Goal: Task Accomplishment & Management: Complete application form

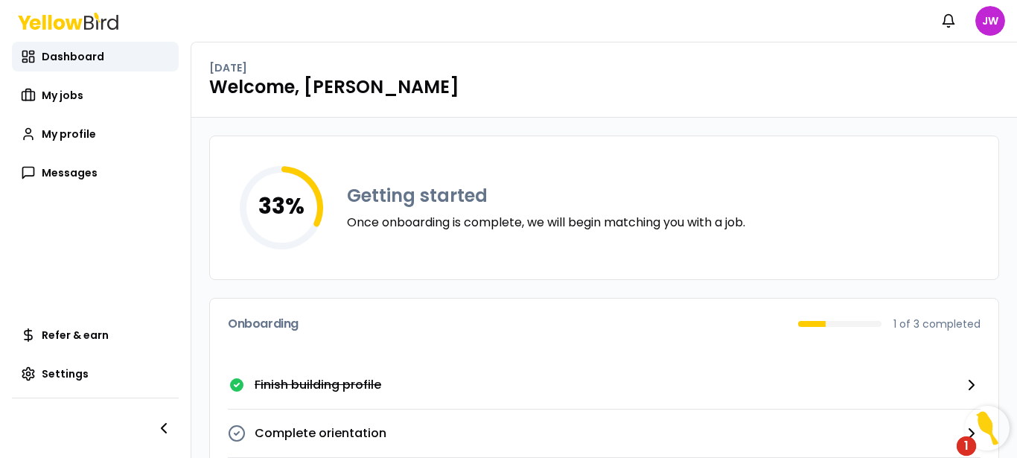
click at [1007, 448] on img "Open Resource Center, 1 new notification" at bounding box center [987, 428] width 45 height 45
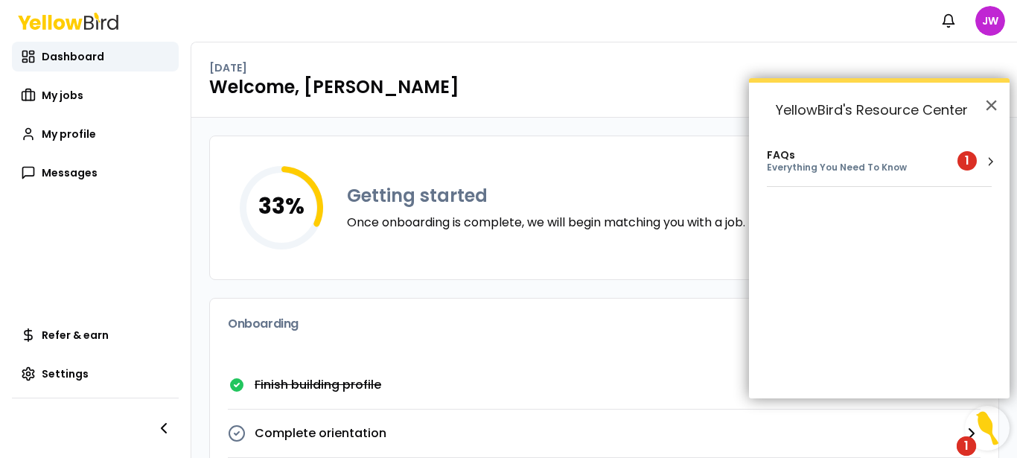
scroll to position [51, 0]
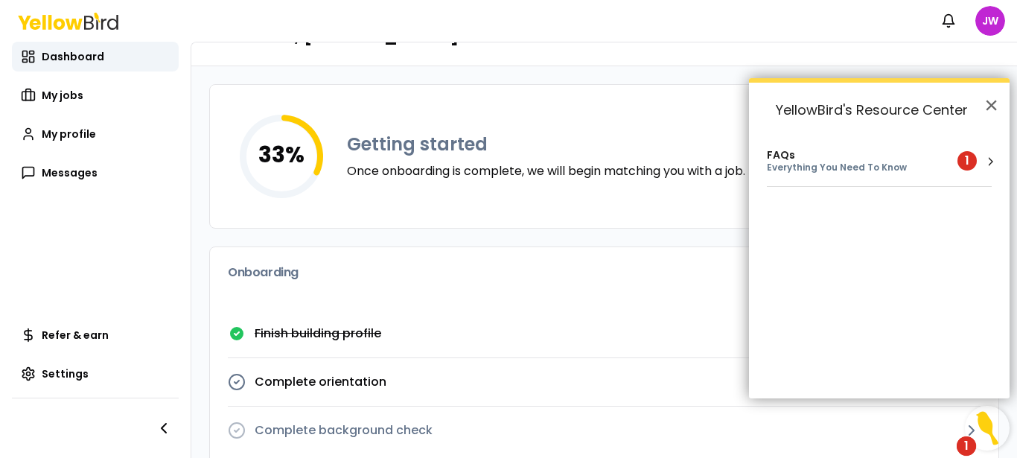
click at [630, 319] on link "Finish building profile" at bounding box center [604, 334] width 753 height 48
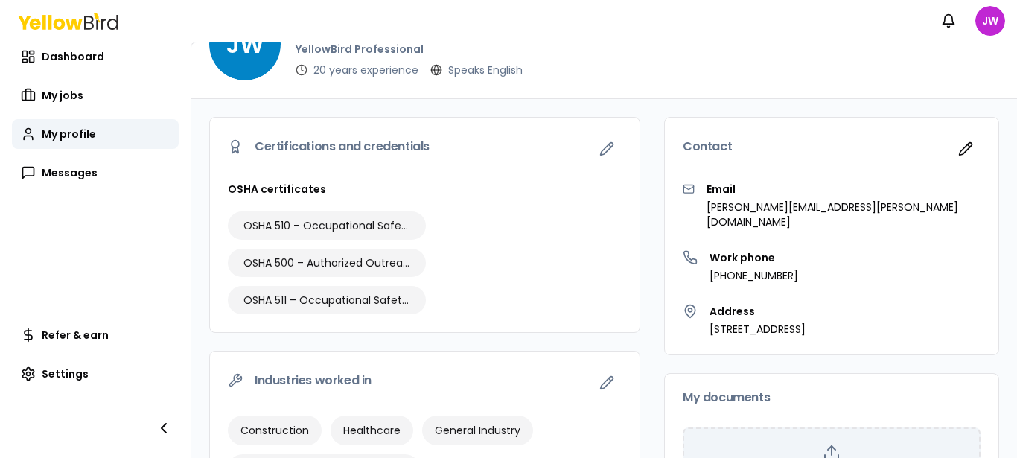
drag, startPoint x: 937, startPoint y: 148, endPoint x: 963, endPoint y: 211, distance: 68.4
click at [963, 211] on div "Contact Email [PERSON_NAME][EMAIL_ADDRESS][PERSON_NAME][DOMAIN_NAME] Work phone…" at bounding box center [831, 236] width 335 height 238
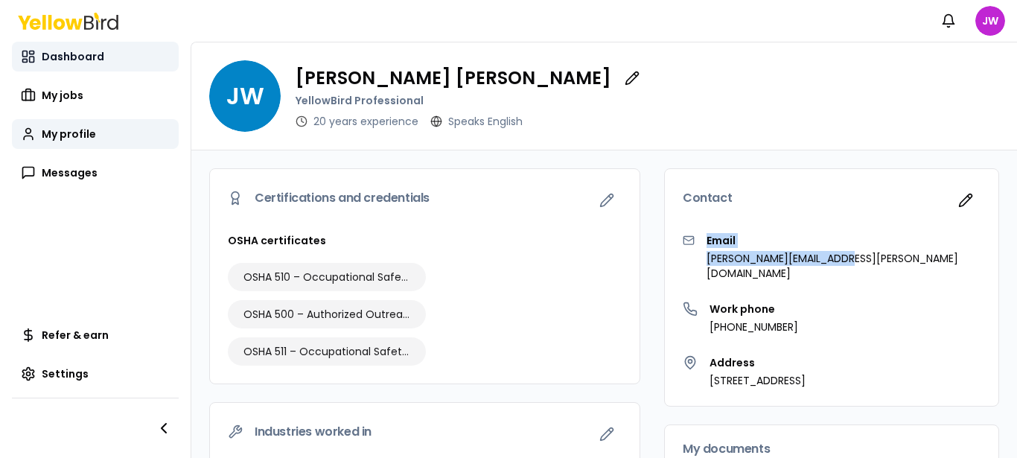
click at [92, 53] on span "Dashboard" at bounding box center [73, 56] width 63 height 15
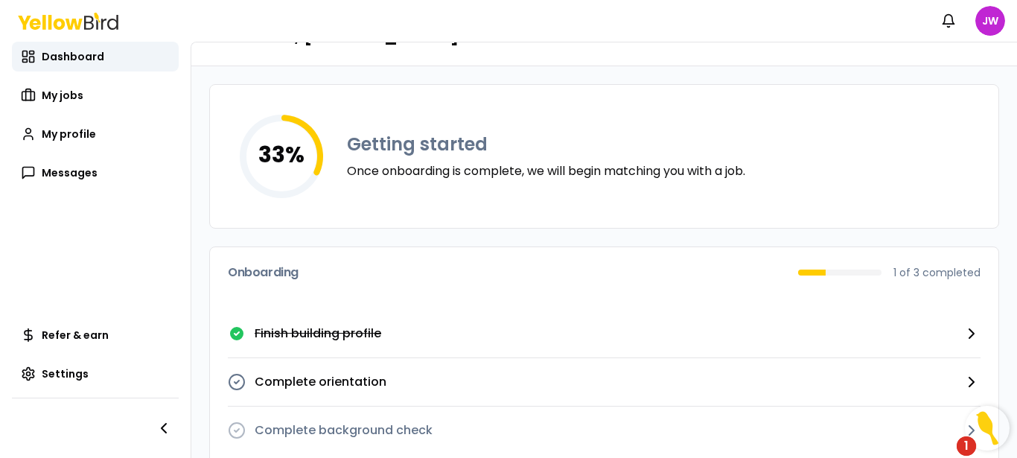
scroll to position [78, 0]
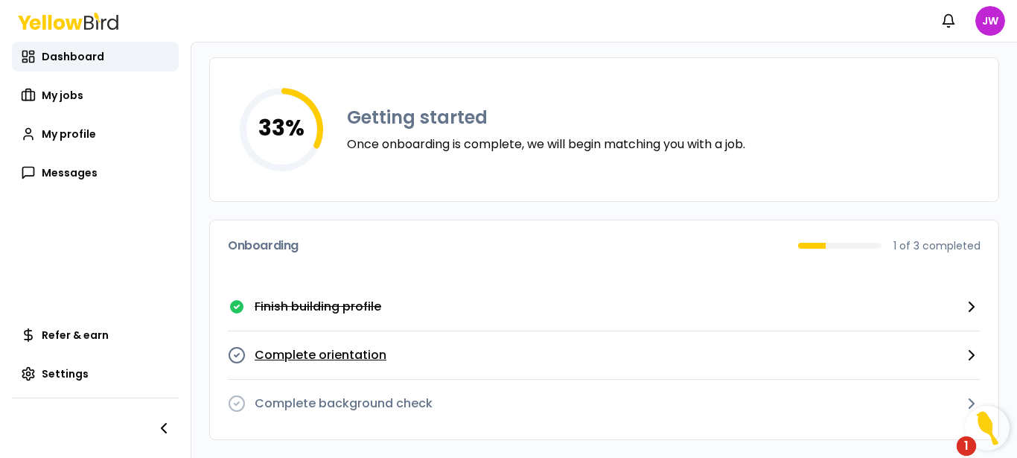
click at [662, 367] on button "Complete orientation" at bounding box center [604, 355] width 753 height 48
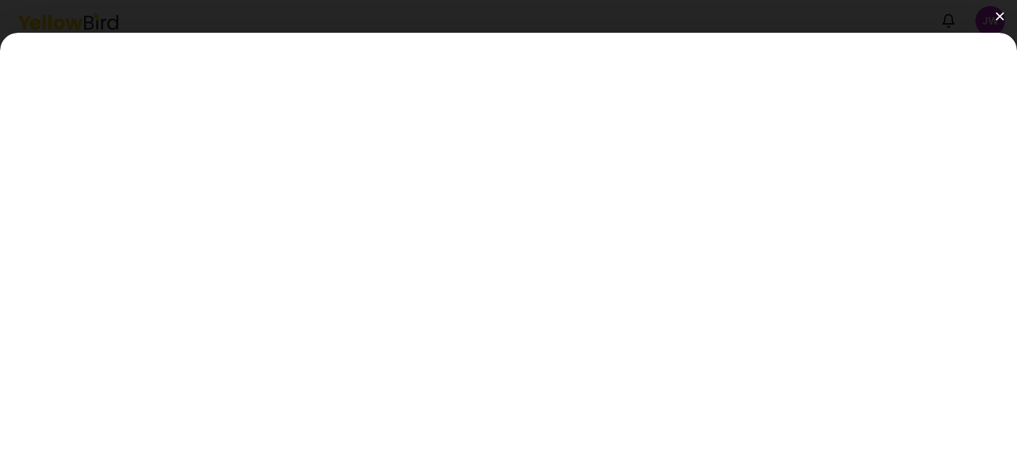
click at [998, 20] on img at bounding box center [1000, 16] width 8 height 8
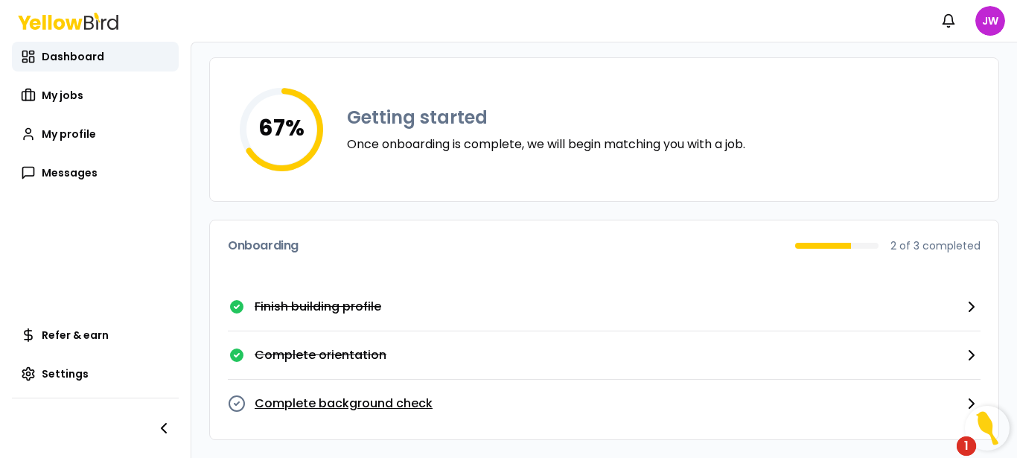
click at [381, 404] on p "Complete background check" at bounding box center [344, 404] width 178 height 18
